Goal: Information Seeking & Learning: Learn about a topic

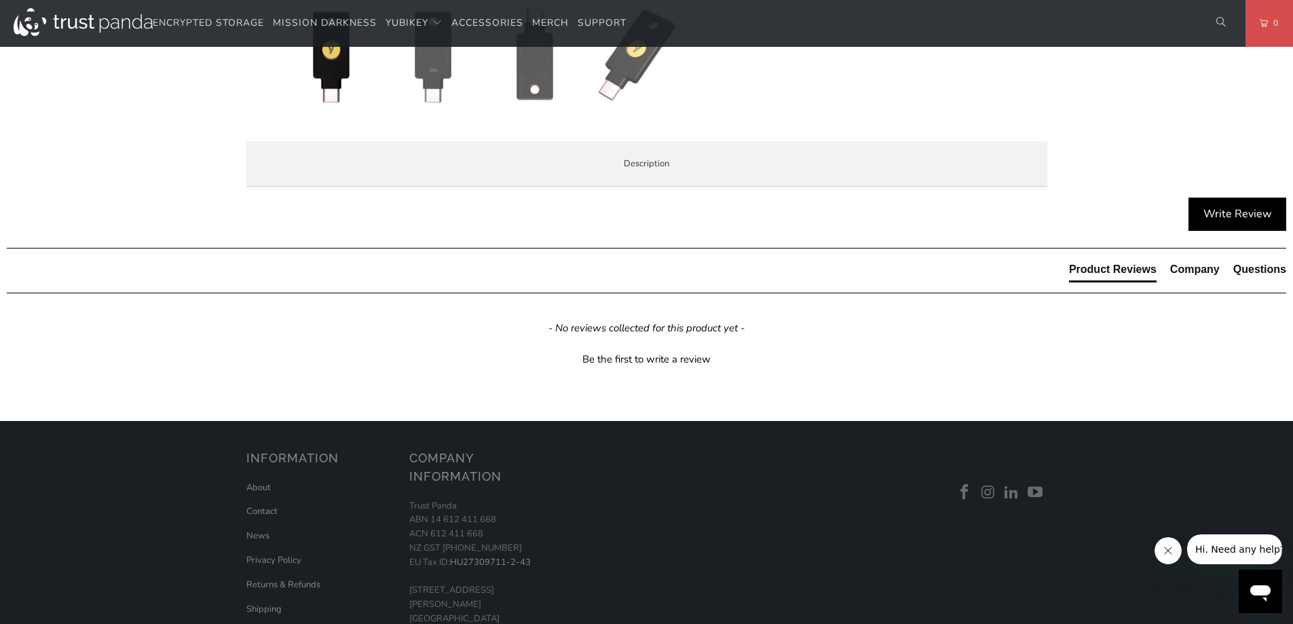
scroll to position [679, 0]
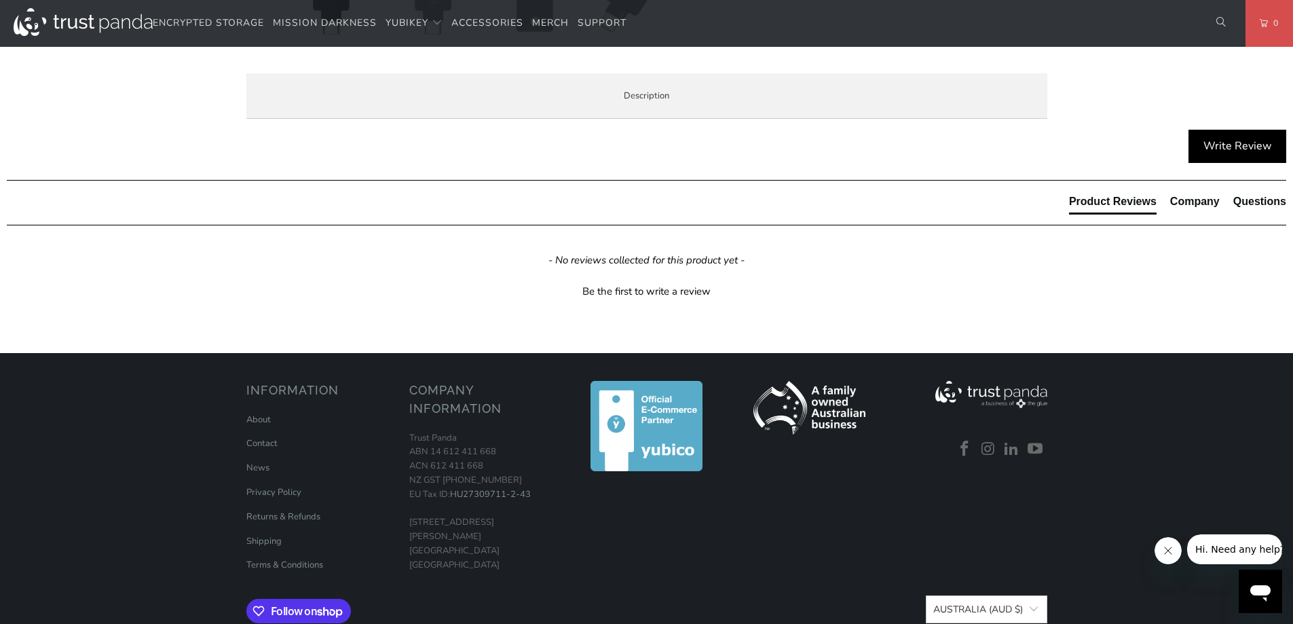
click at [0, 0] on span "Specifications" at bounding box center [0, 0] width 0 height 0
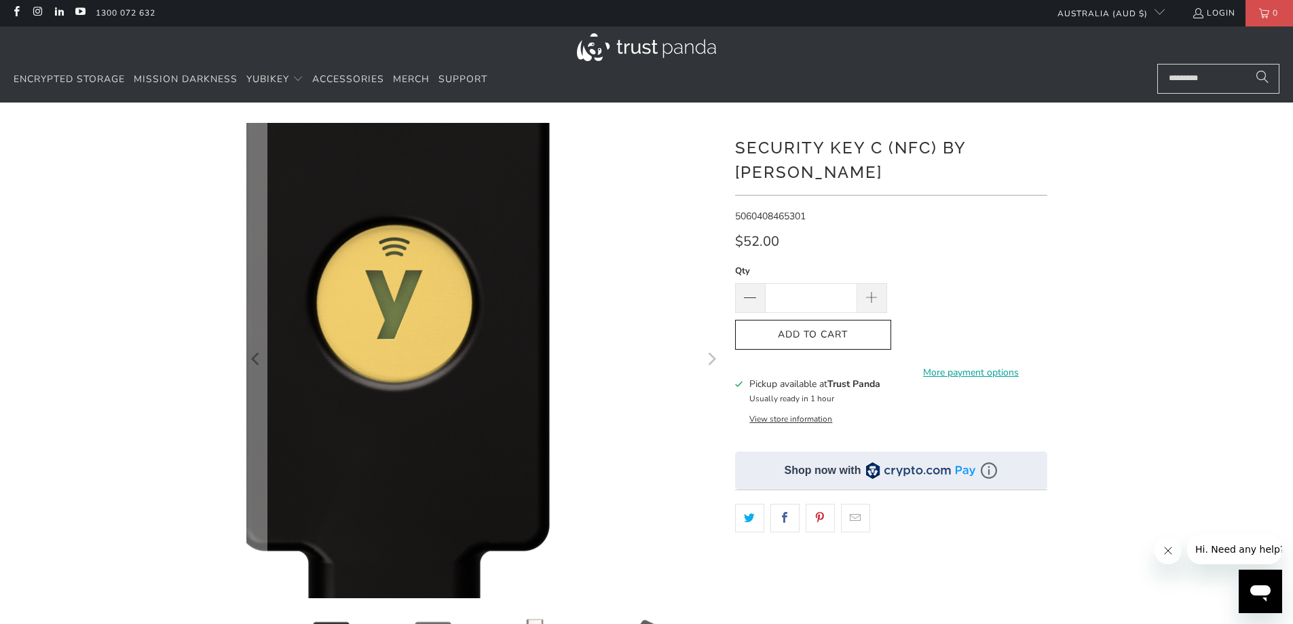
scroll to position [0, 0]
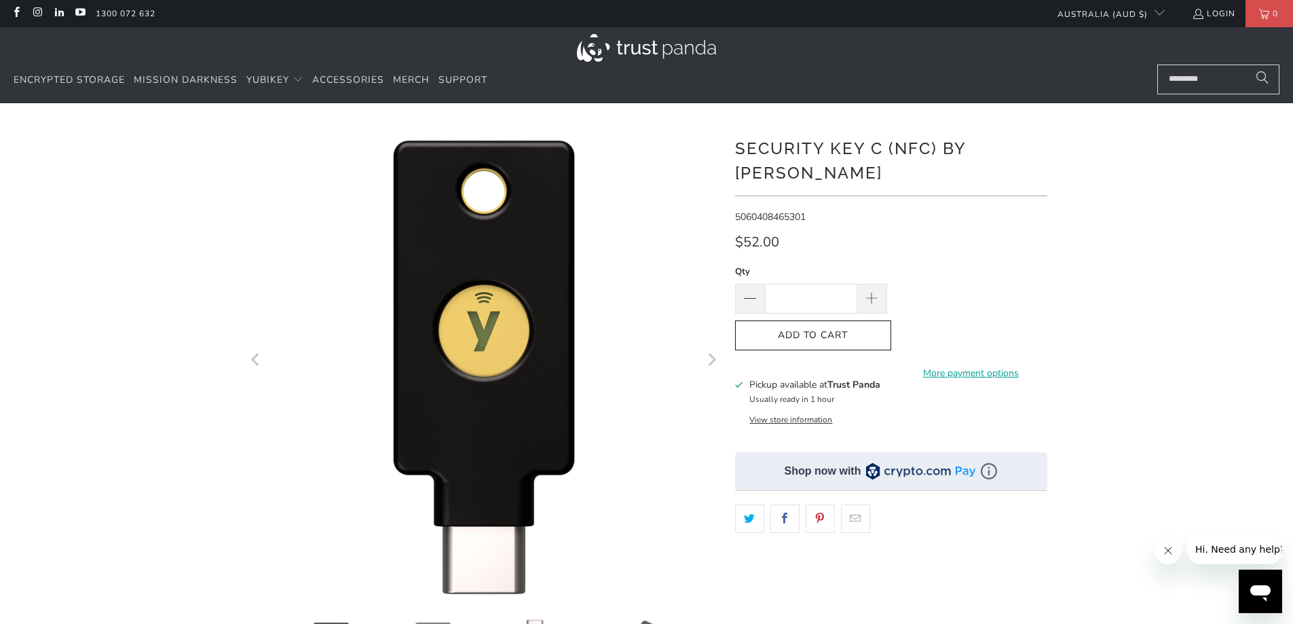
click at [774, 414] on button "View store information" at bounding box center [790, 419] width 83 height 11
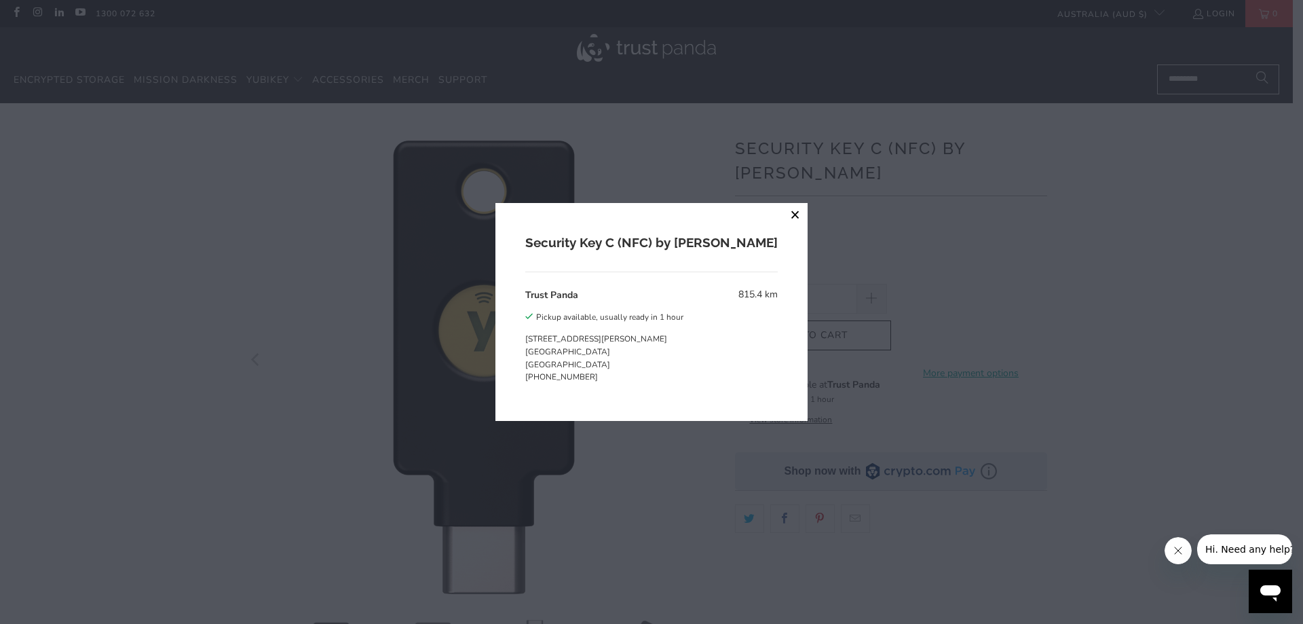
click at [783, 215] on button "close" at bounding box center [795, 215] width 24 height 24
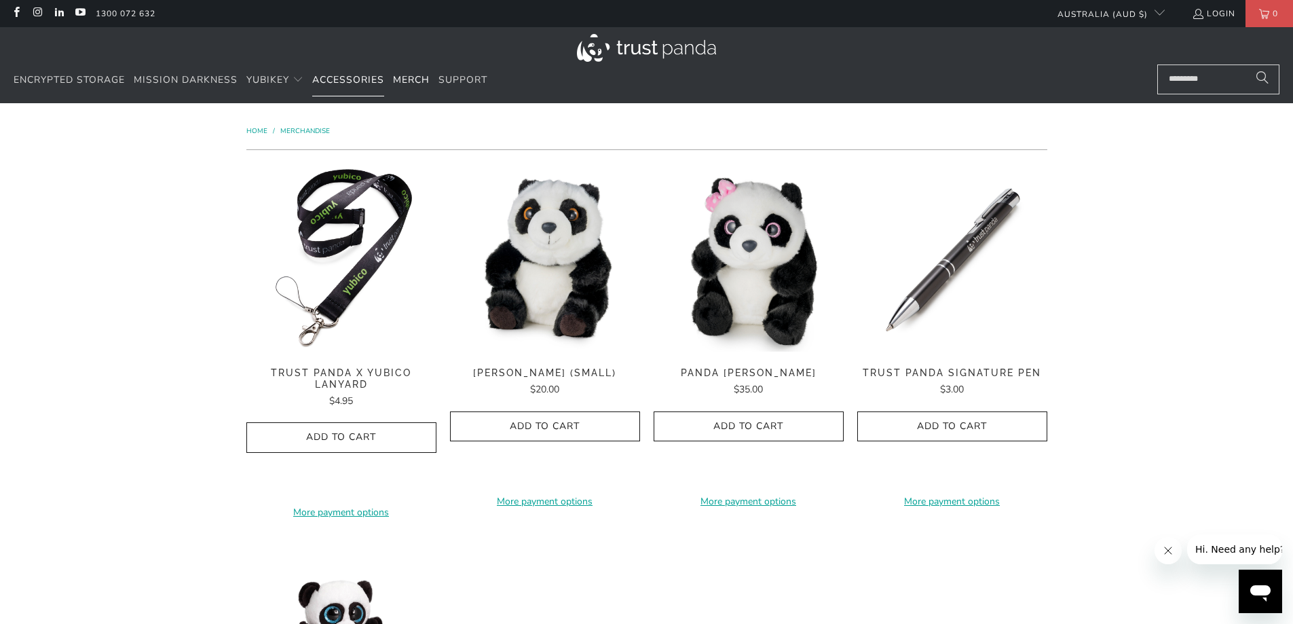
click at [343, 80] on span "Accessories" at bounding box center [348, 79] width 72 height 13
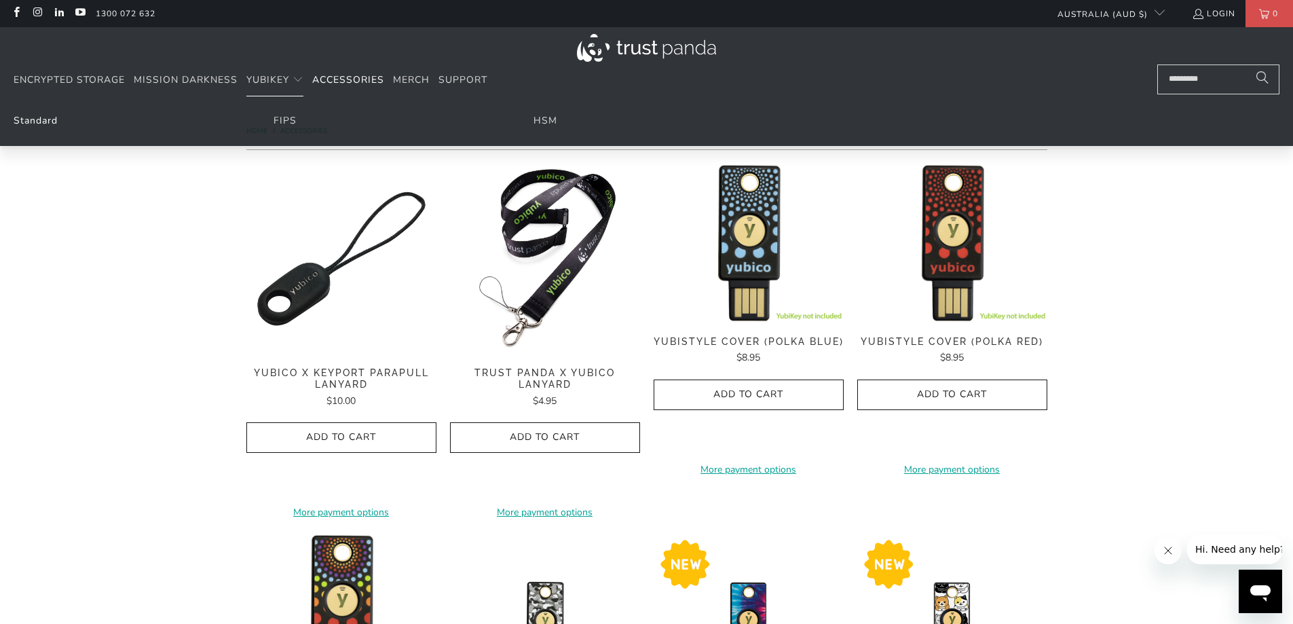
click at [34, 121] on link "Standard" at bounding box center [36, 120] width 44 height 13
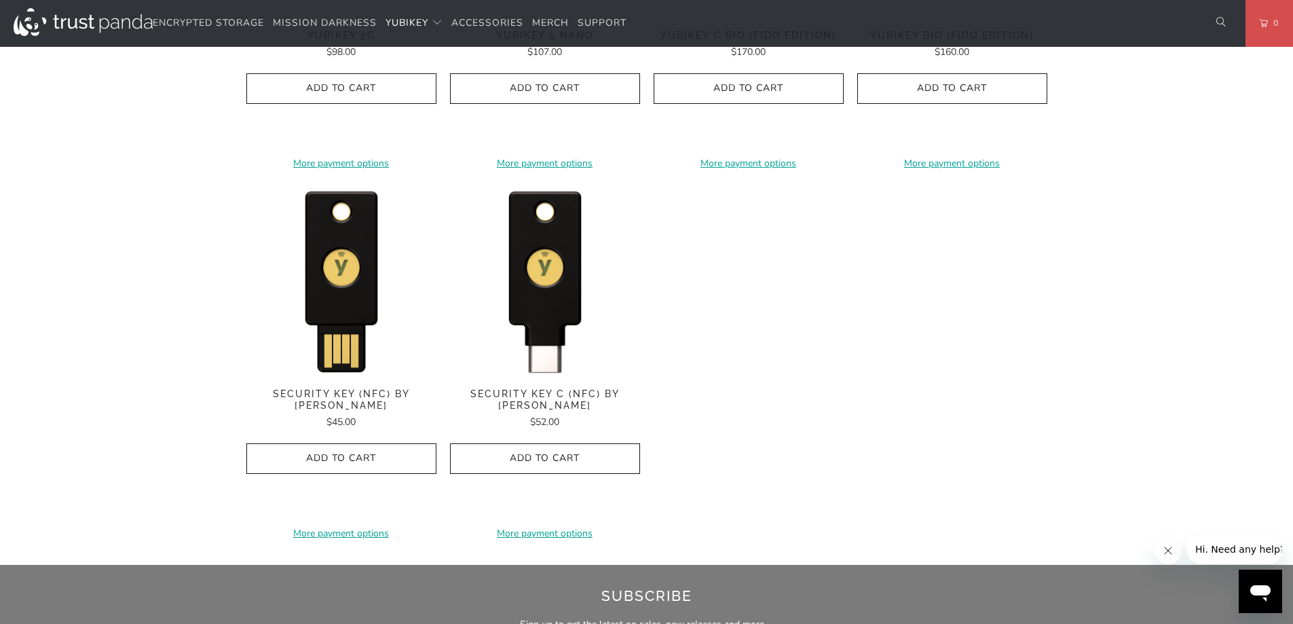
scroll to position [1289, 0]
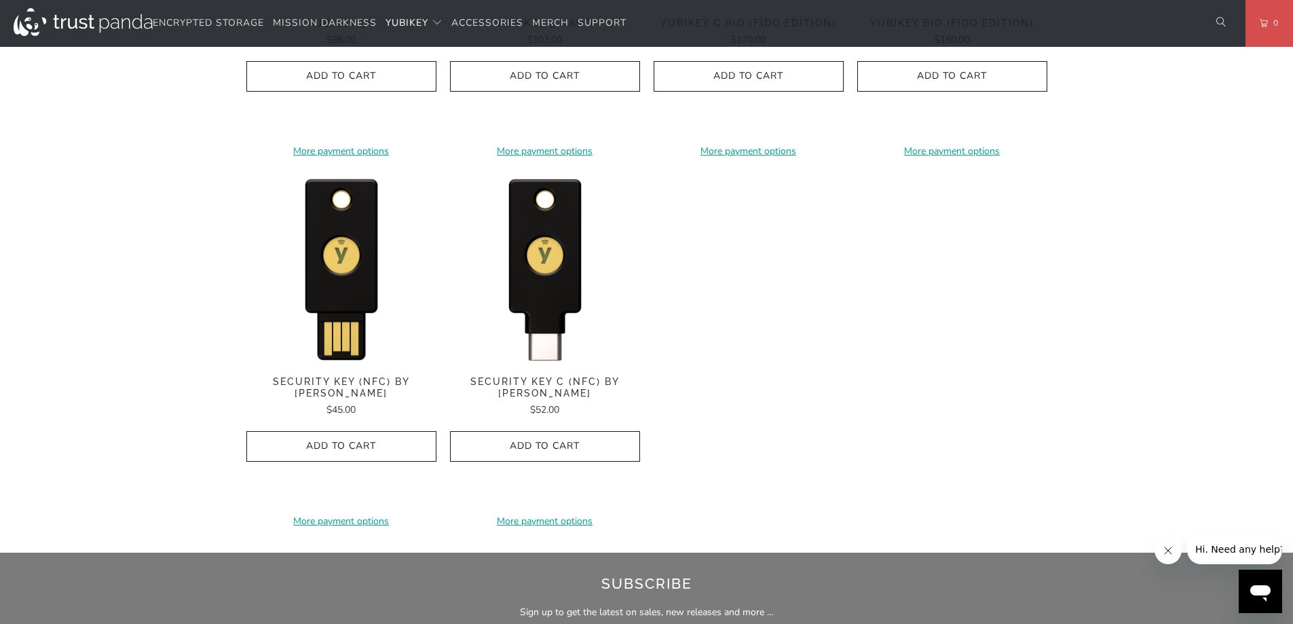
click at [362, 378] on span "Security Key (NFC) by [PERSON_NAME]" at bounding box center [341, 387] width 190 height 23
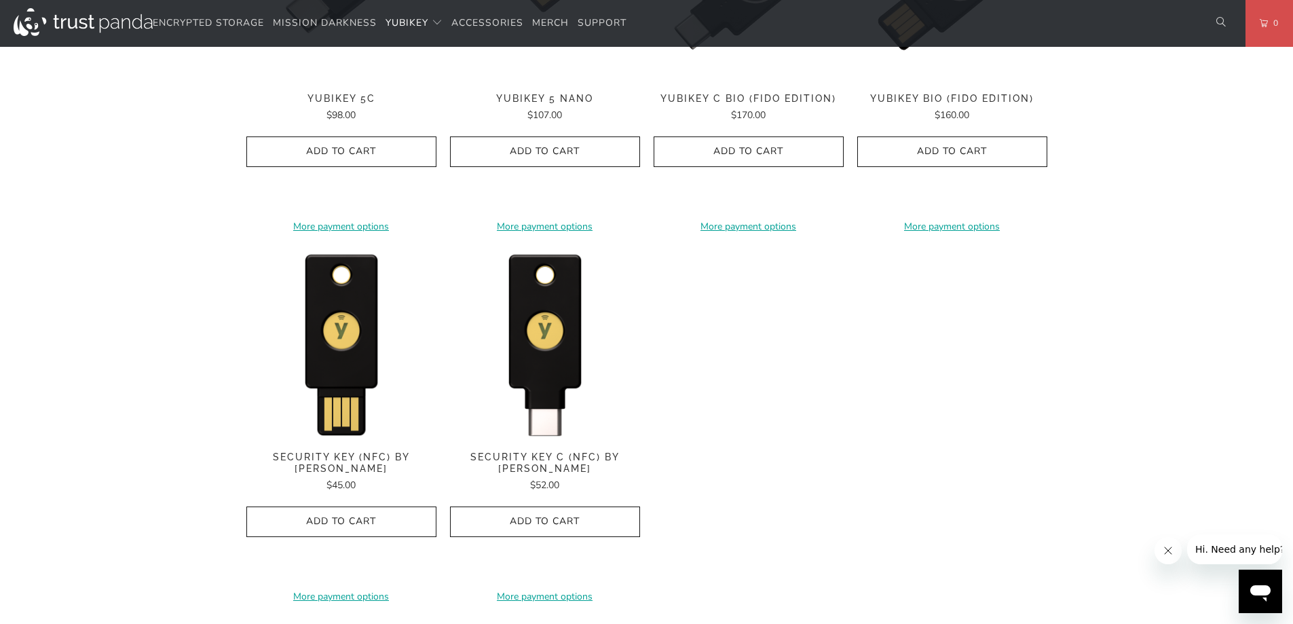
scroll to position [1221, 0]
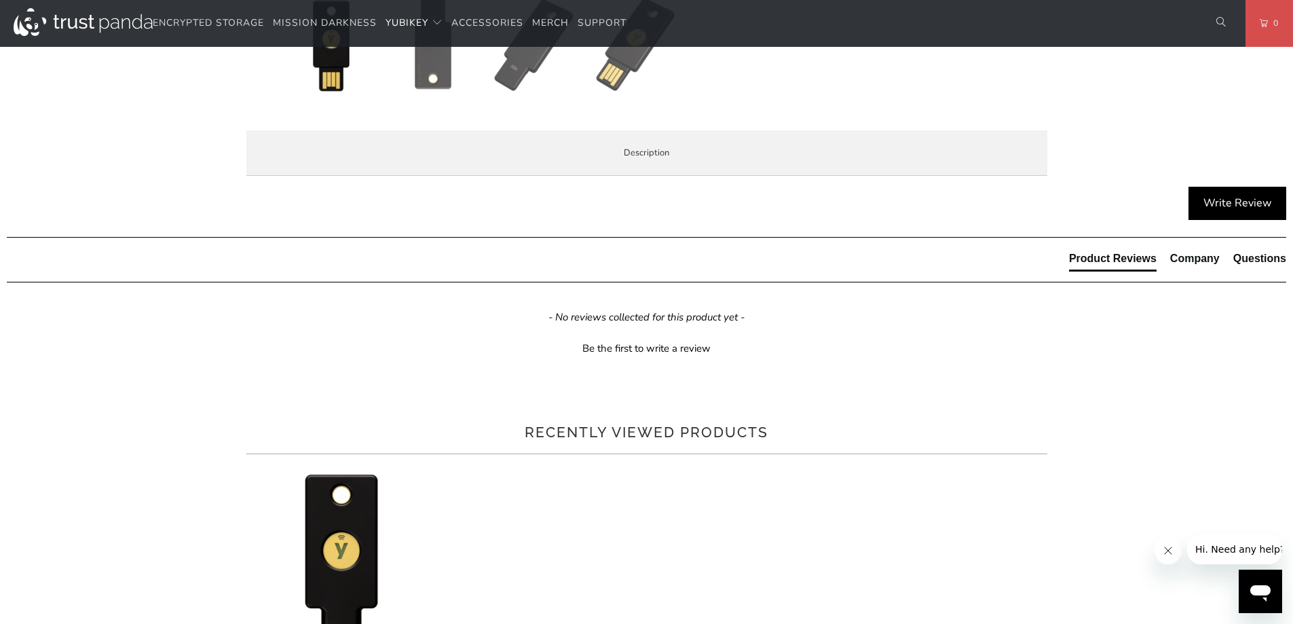
scroll to position [611, 0]
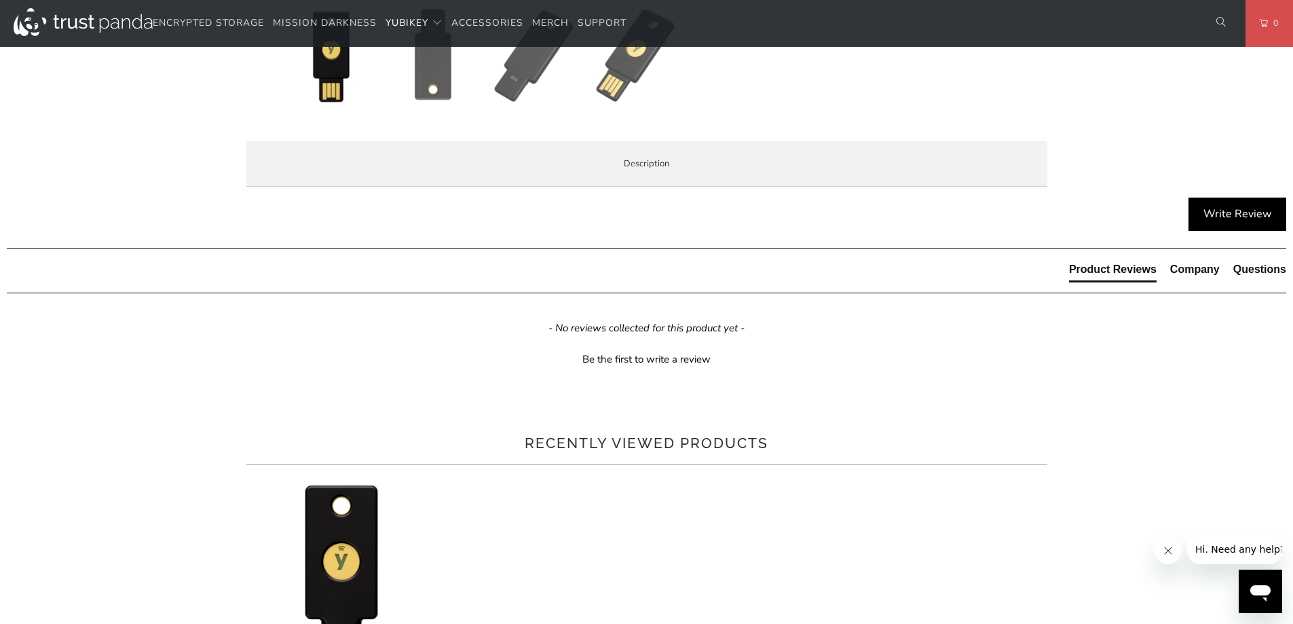
click at [0, 0] on span "Local Service & Support" at bounding box center [0, 0] width 0 height 0
click at [0, 0] on li "Enterprise and Government" at bounding box center [0, 0] width 0 height 0
click at [0, 0] on li "Specifications" at bounding box center [0, 0] width 0 height 0
click at [0, 0] on li "Overview" at bounding box center [0, 0] width 0 height 0
click at [0, 0] on span "Specifications" at bounding box center [0, 0] width 0 height 0
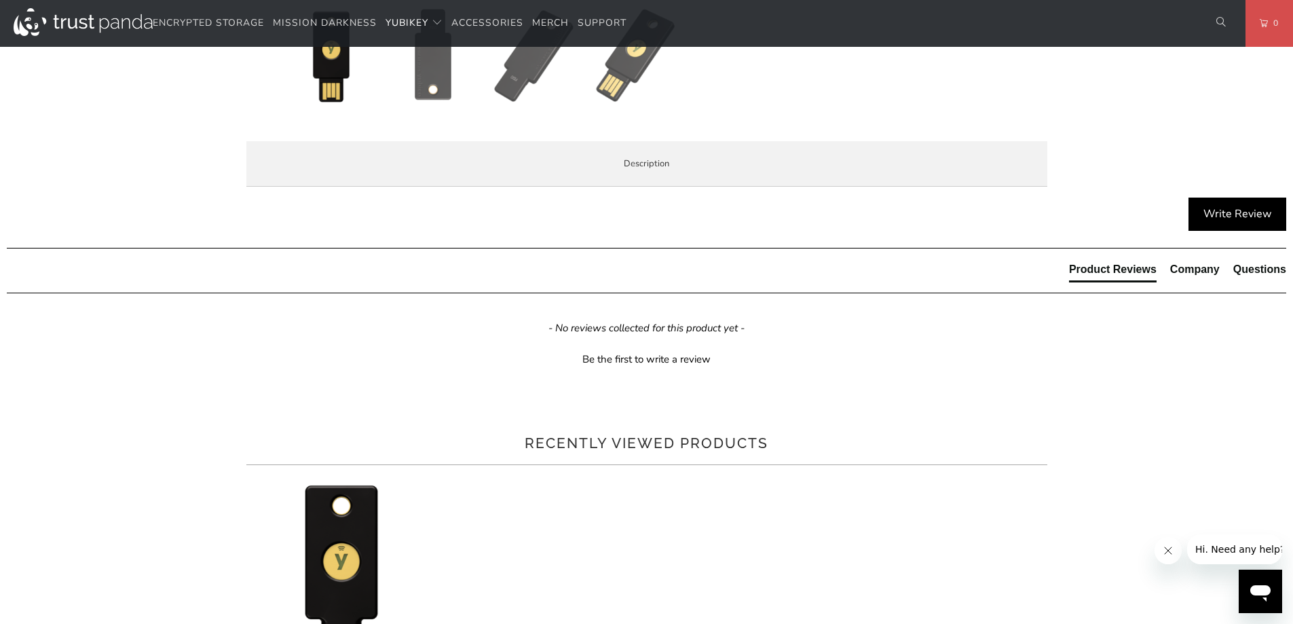
drag, startPoint x: 784, startPoint y: 152, endPoint x: 792, endPoint y: 111, distance: 42.2
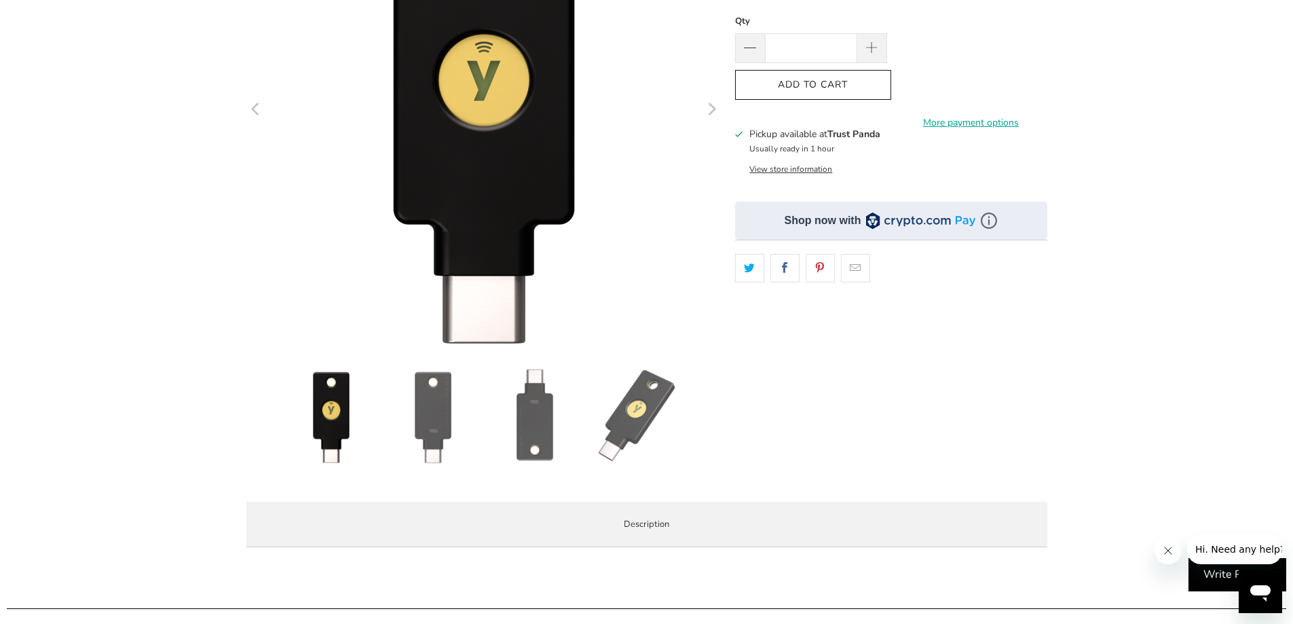
scroll to position [271, 0]
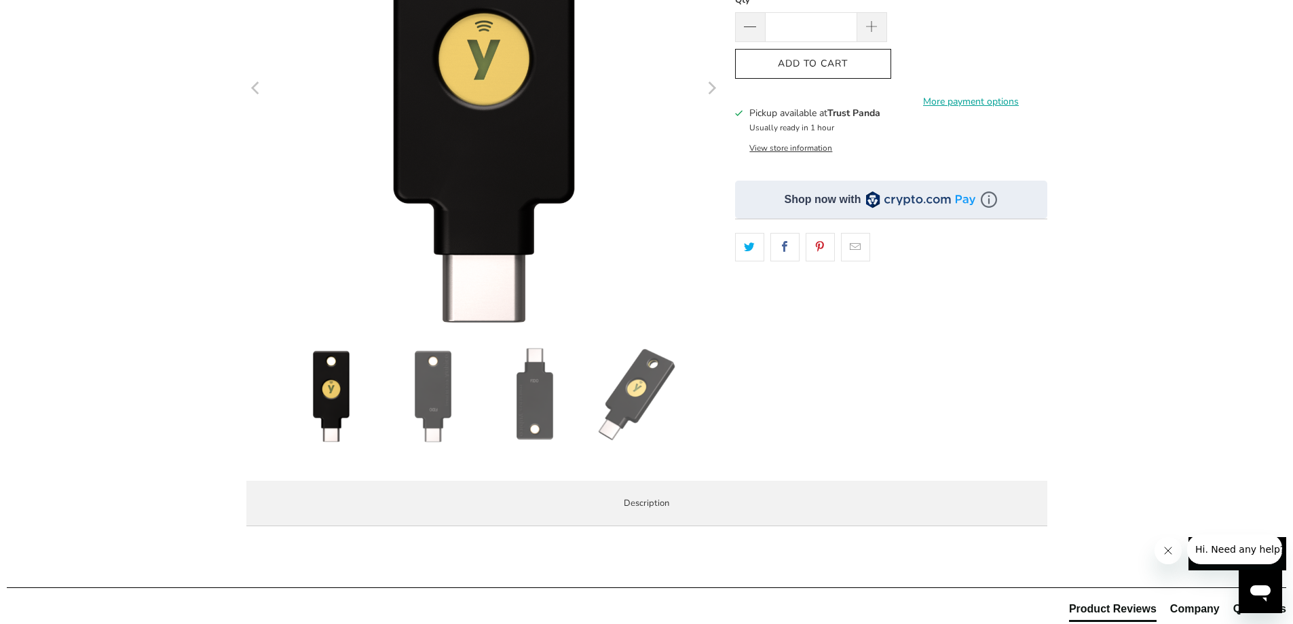
click at [624, 375] on img at bounding box center [636, 394] width 95 height 95
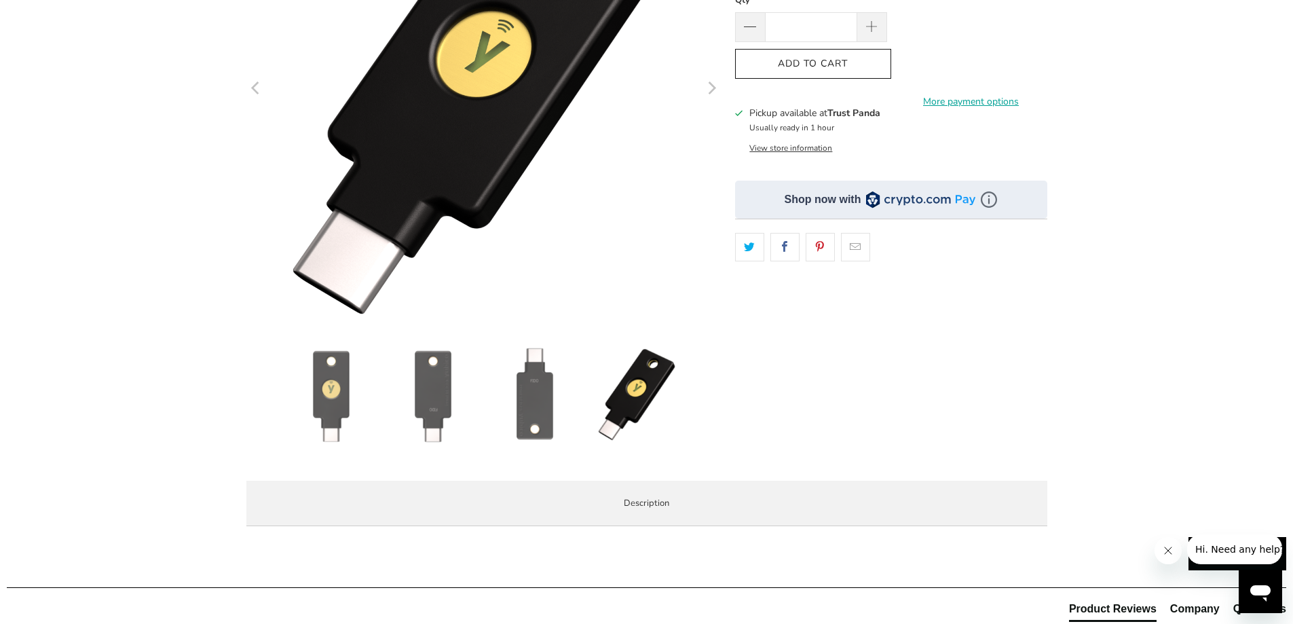
click at [531, 383] on img at bounding box center [534, 394] width 95 height 95
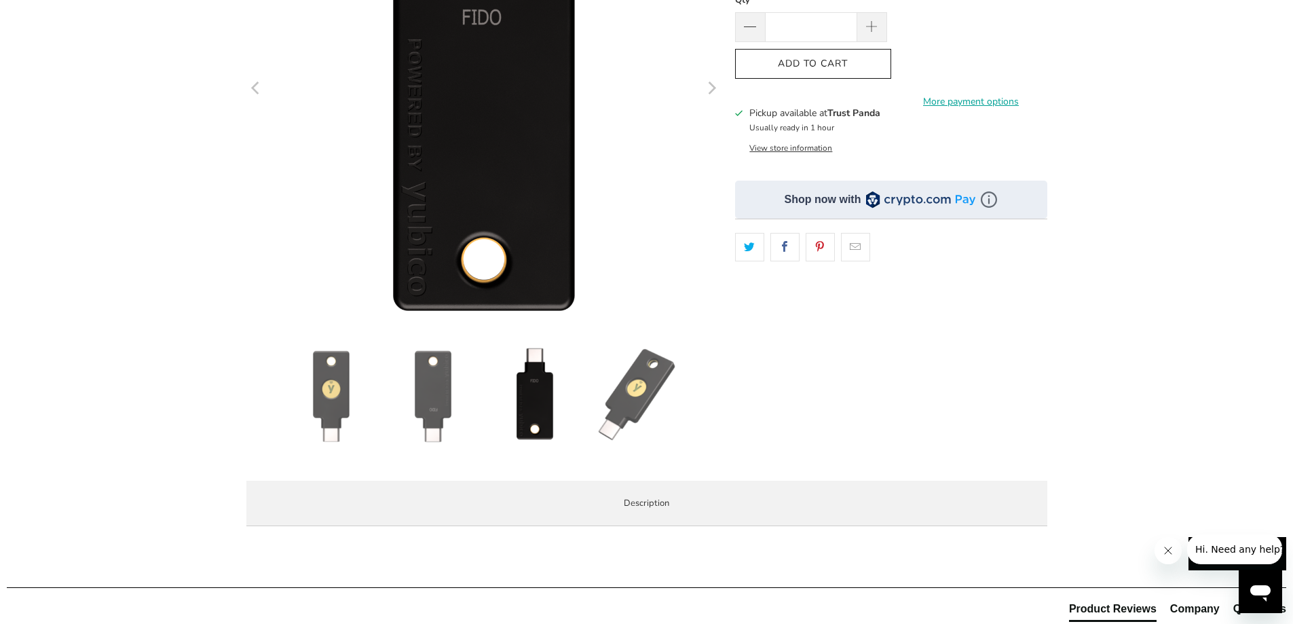
click at [522, 376] on img at bounding box center [534, 394] width 95 height 95
click at [829, 406] on div "**********" at bounding box center [891, 160] width 312 height 617
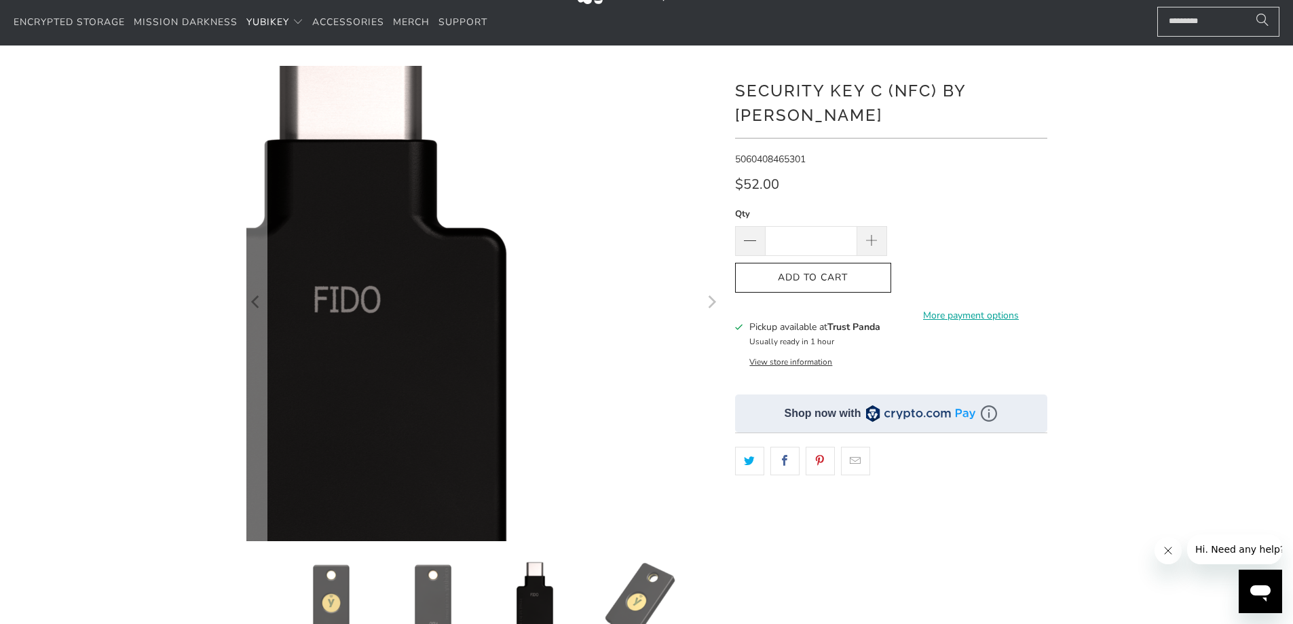
scroll to position [0, 0]
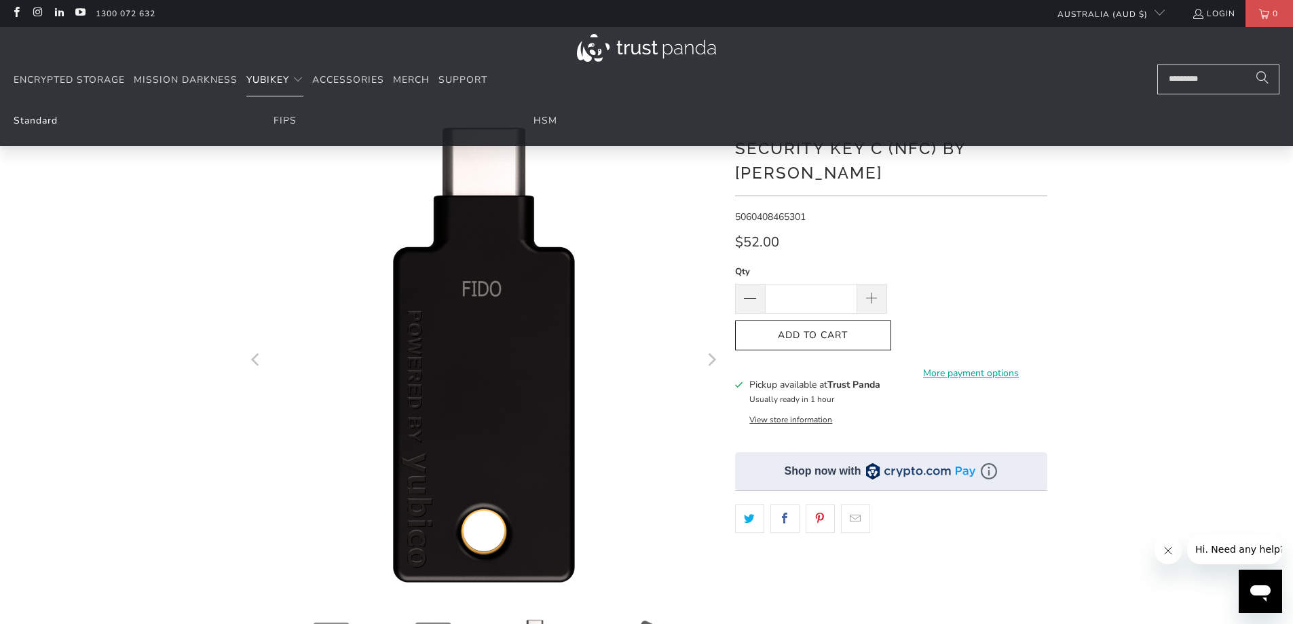
click at [43, 120] on link "Standard" at bounding box center [36, 120] width 44 height 13
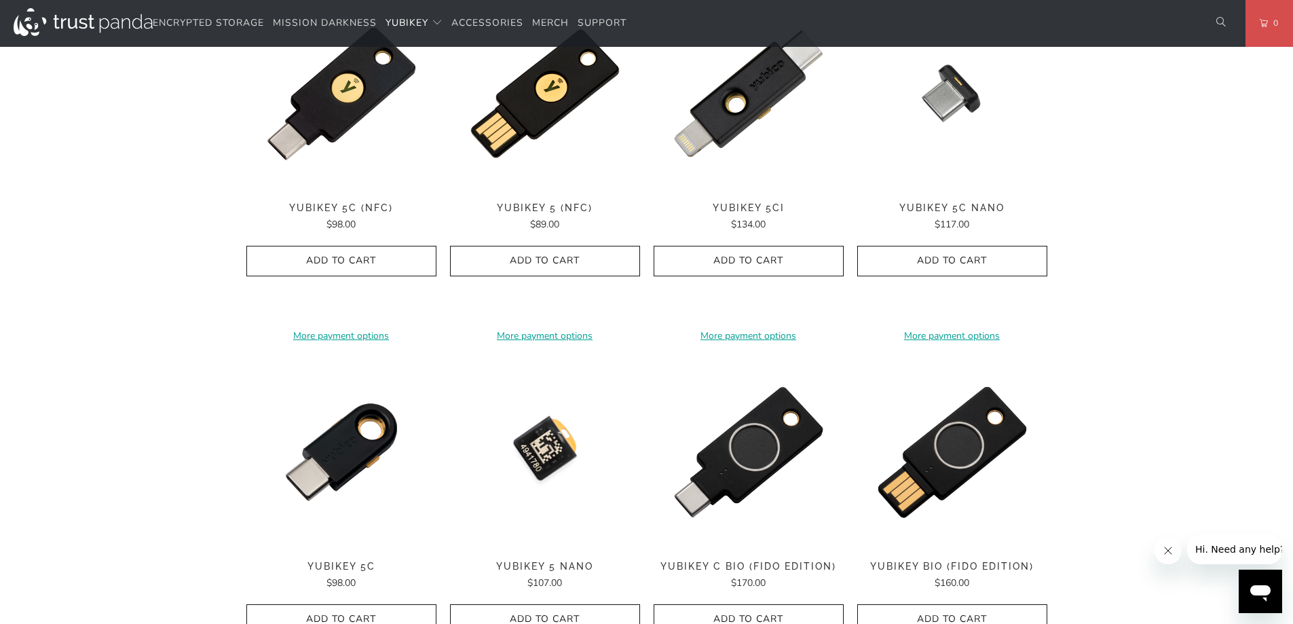
scroll to position [882, 0]
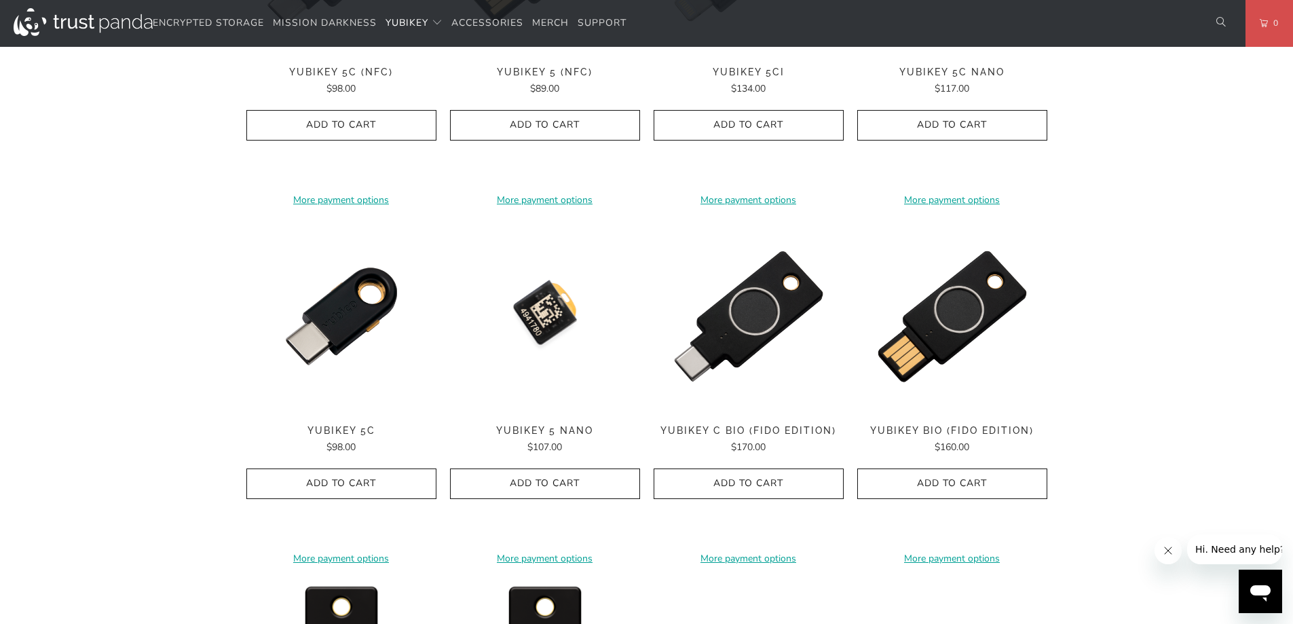
click at [538, 305] on img at bounding box center [545, 316] width 190 height 190
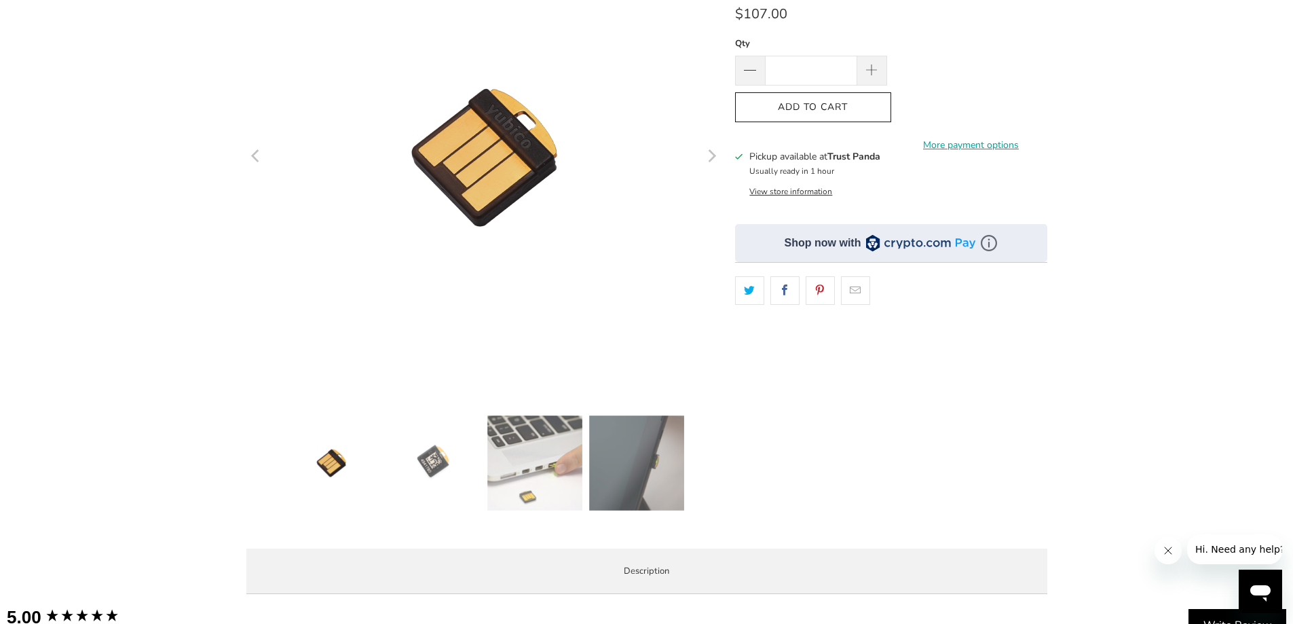
click at [544, 472] on img at bounding box center [534, 462] width 95 height 95
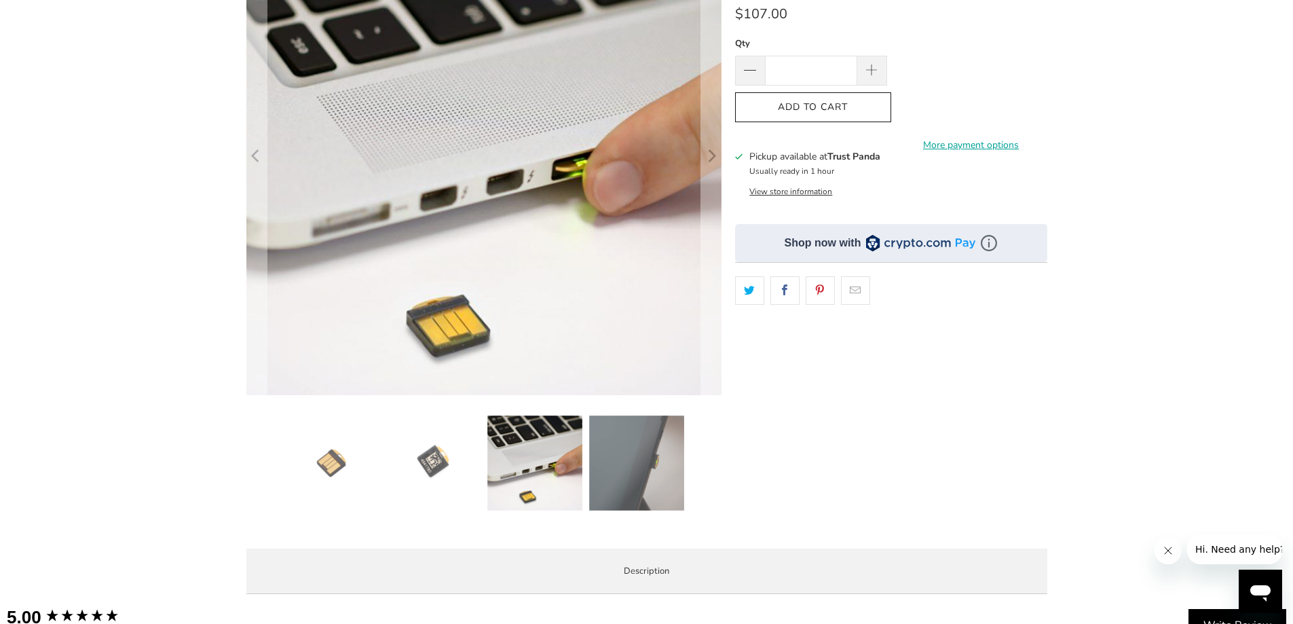
click at [627, 449] on img at bounding box center [636, 462] width 95 height 95
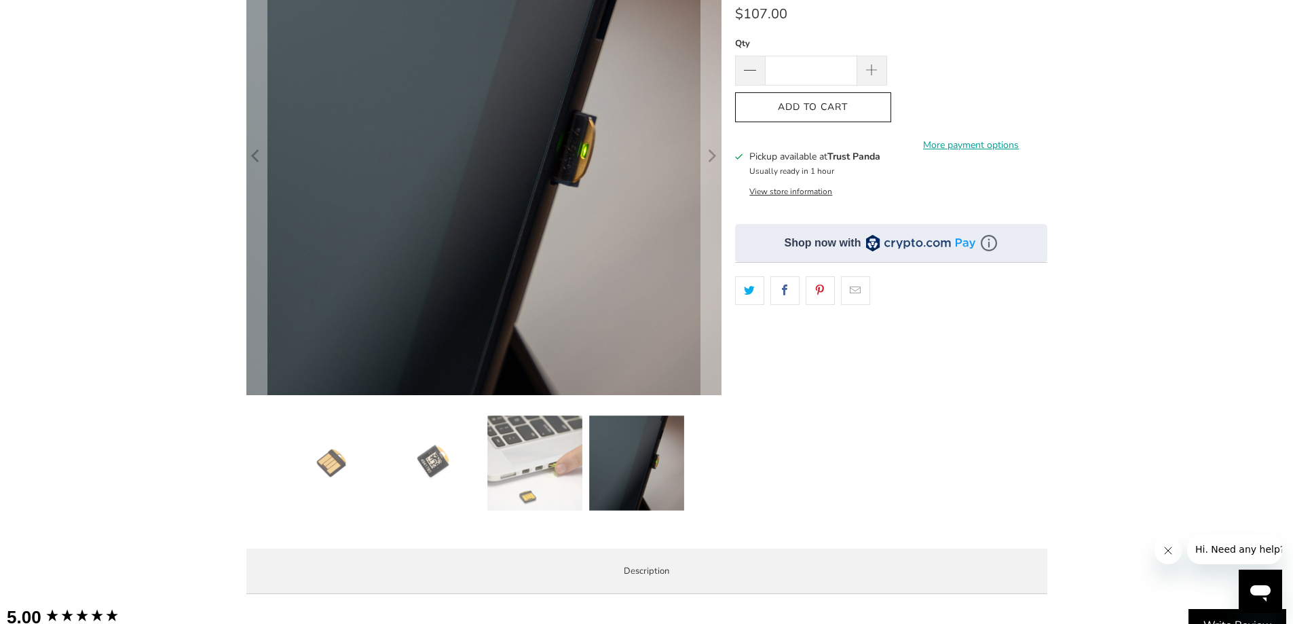
click at [425, 455] on img at bounding box center [432, 462] width 95 height 95
